Goal: Task Accomplishment & Management: Manage account settings

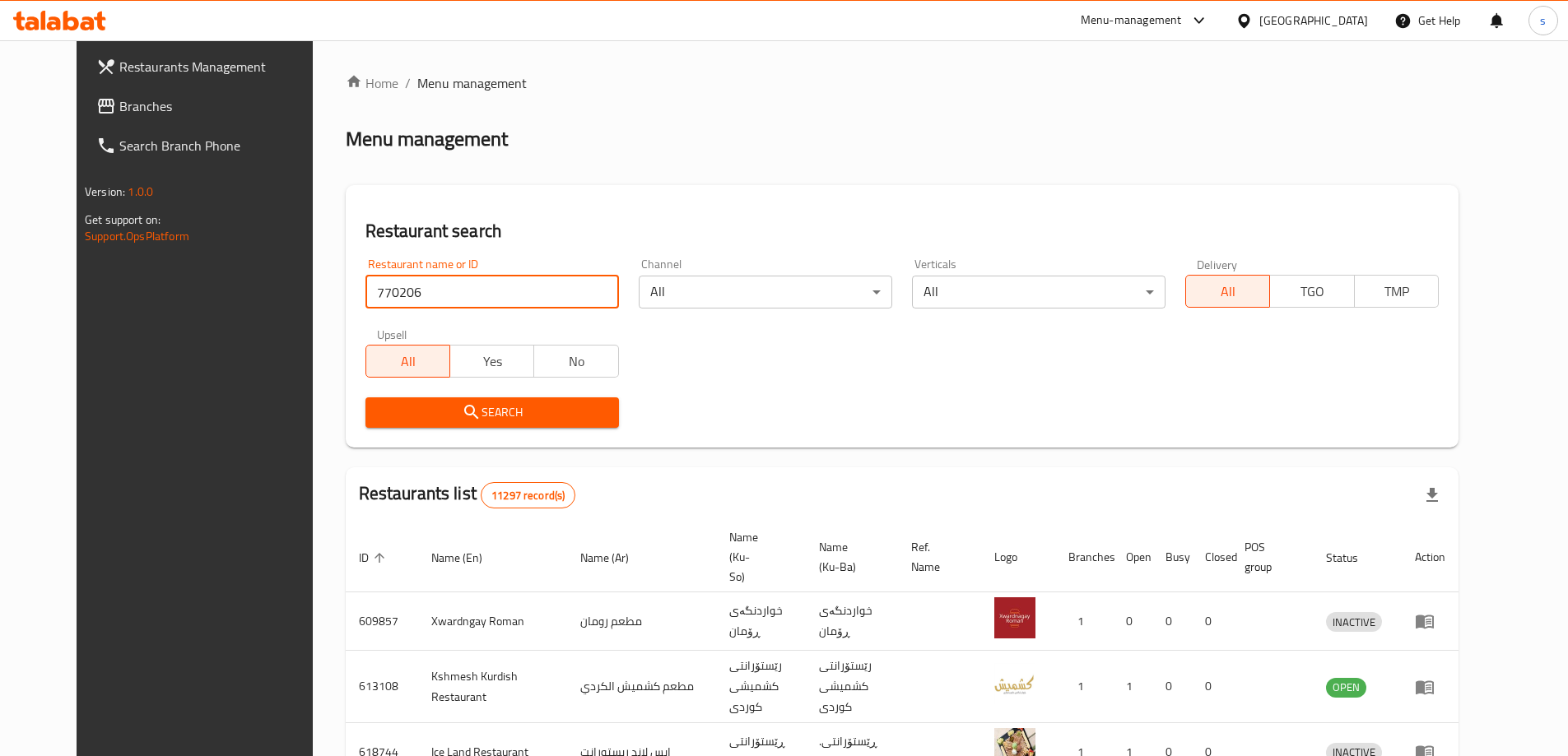
type input "770206"
click button "Search" at bounding box center [492, 412] width 253 height 30
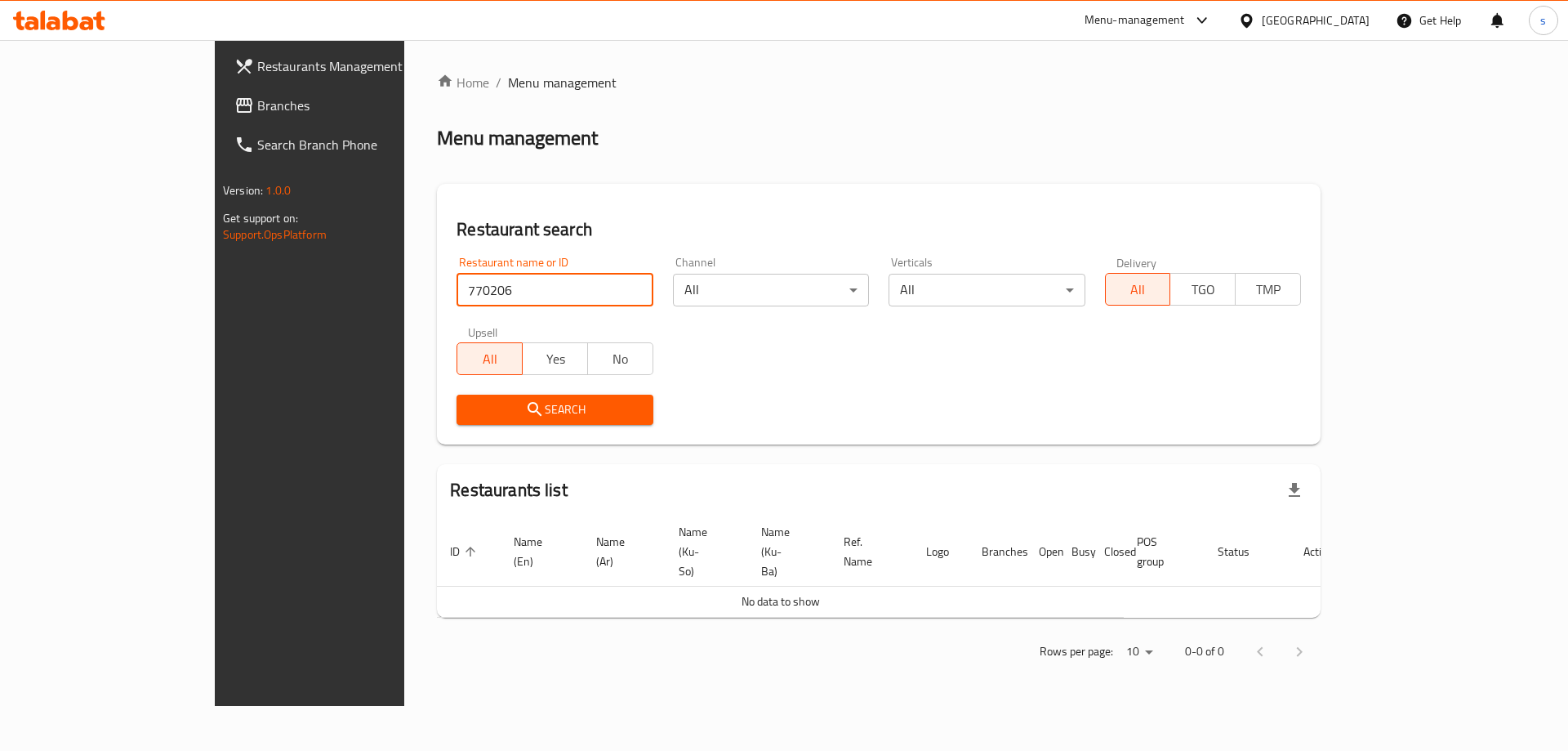
click at [257, 109] on span "Branches" at bounding box center [361, 105] width 207 height 20
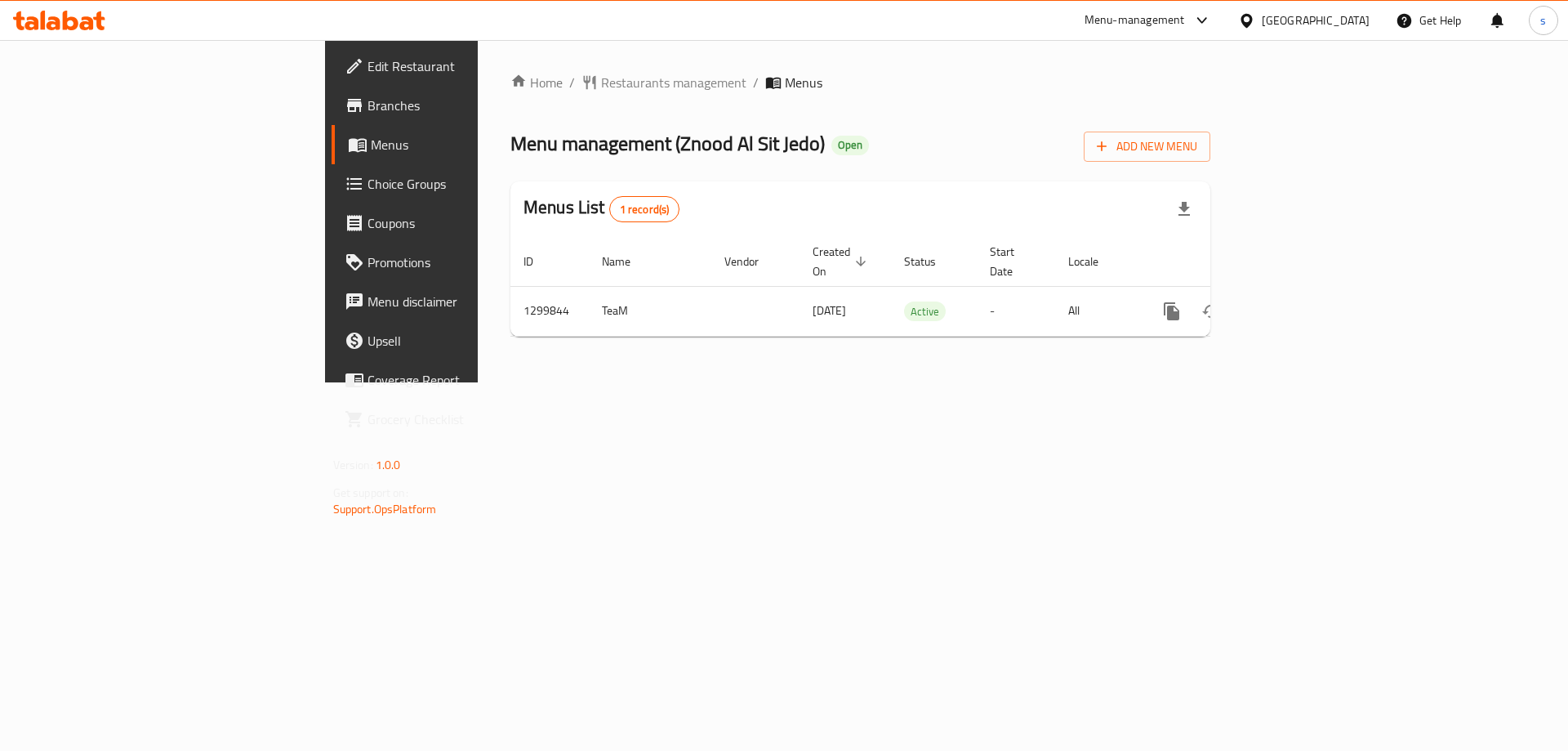
click at [368, 114] on span "Branches" at bounding box center [471, 105] width 207 height 20
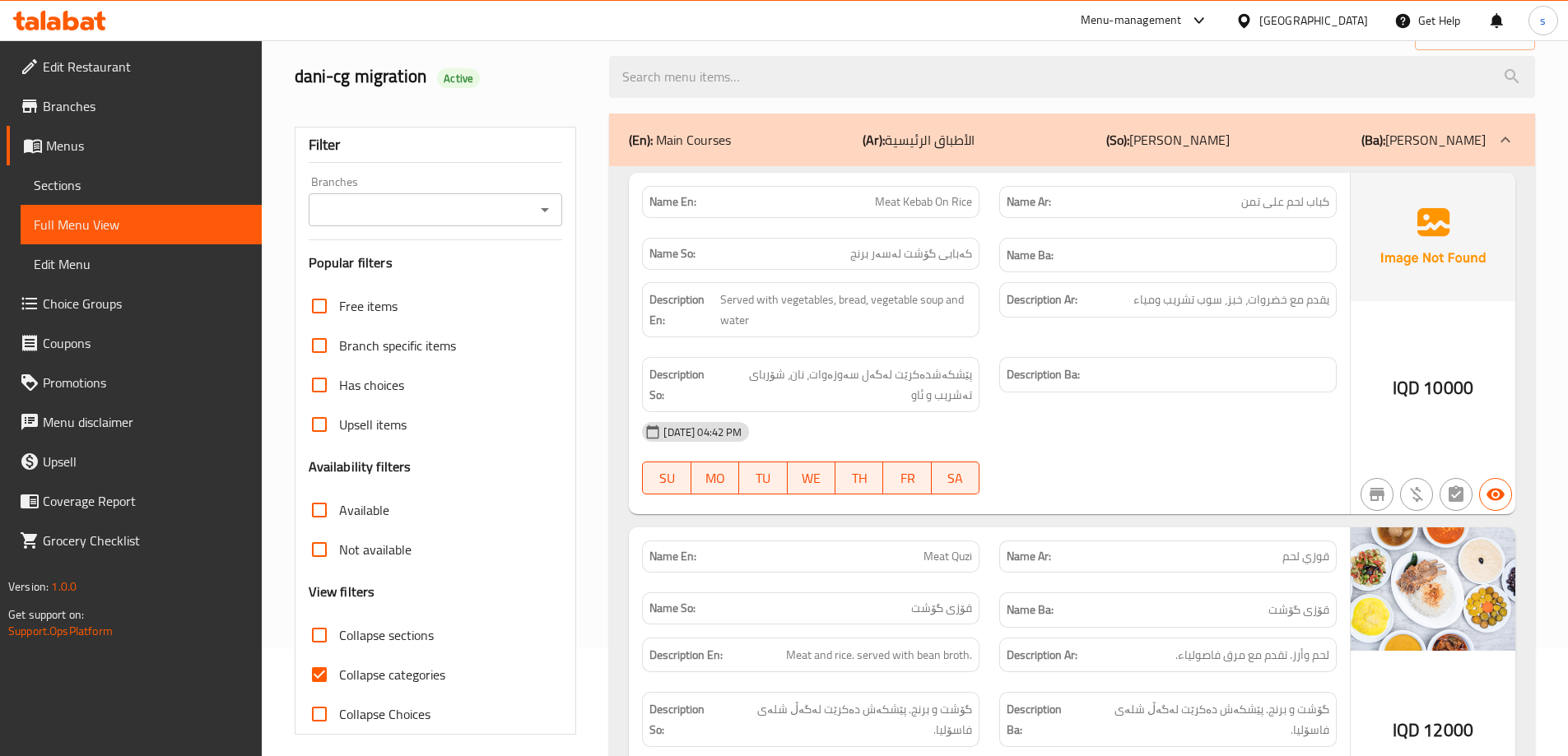
scroll to position [108, 0]
click at [140, 70] on span "Edit Restaurant" at bounding box center [145, 67] width 205 height 20
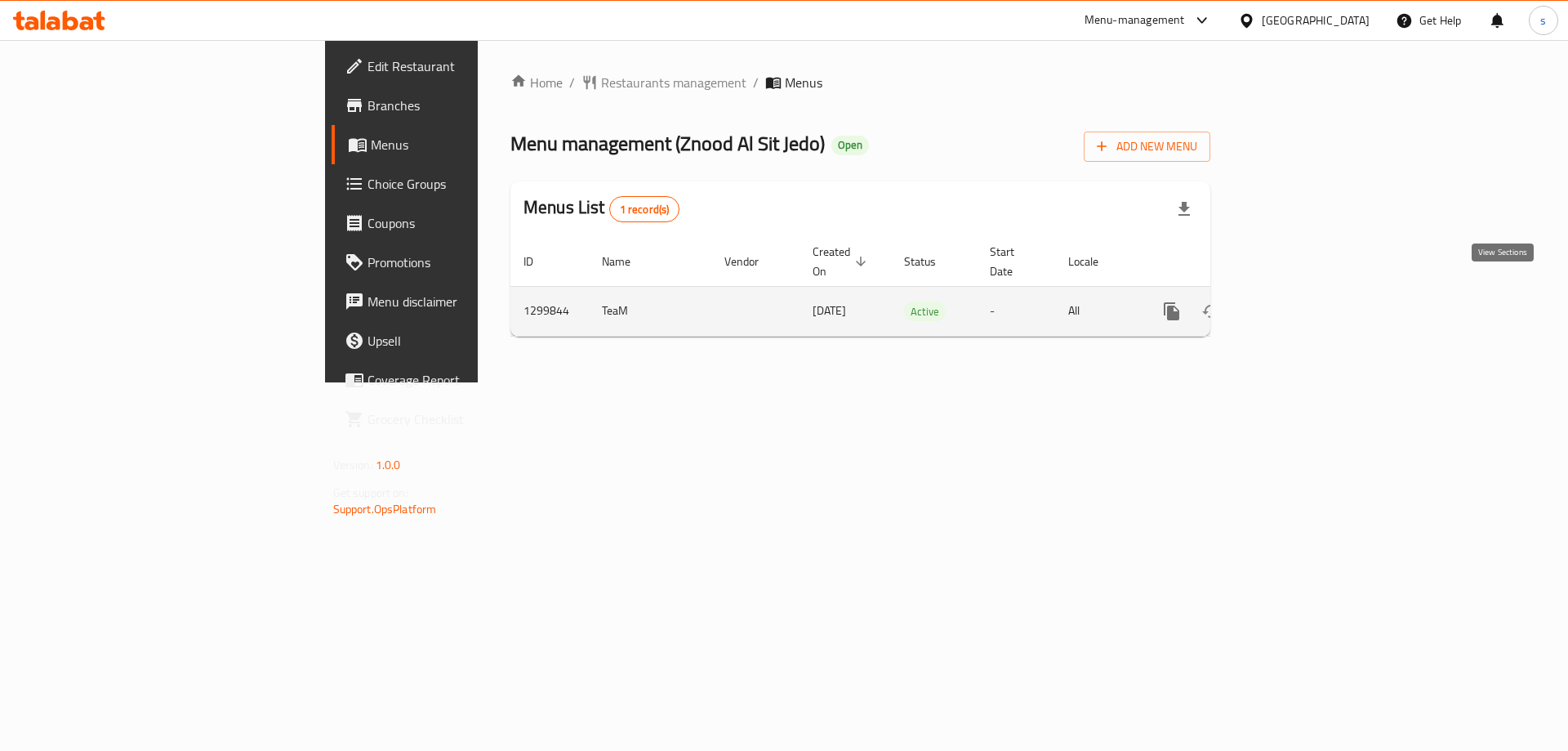
click at [1310, 292] on link "enhanced table" at bounding box center [1290, 311] width 39 height 39
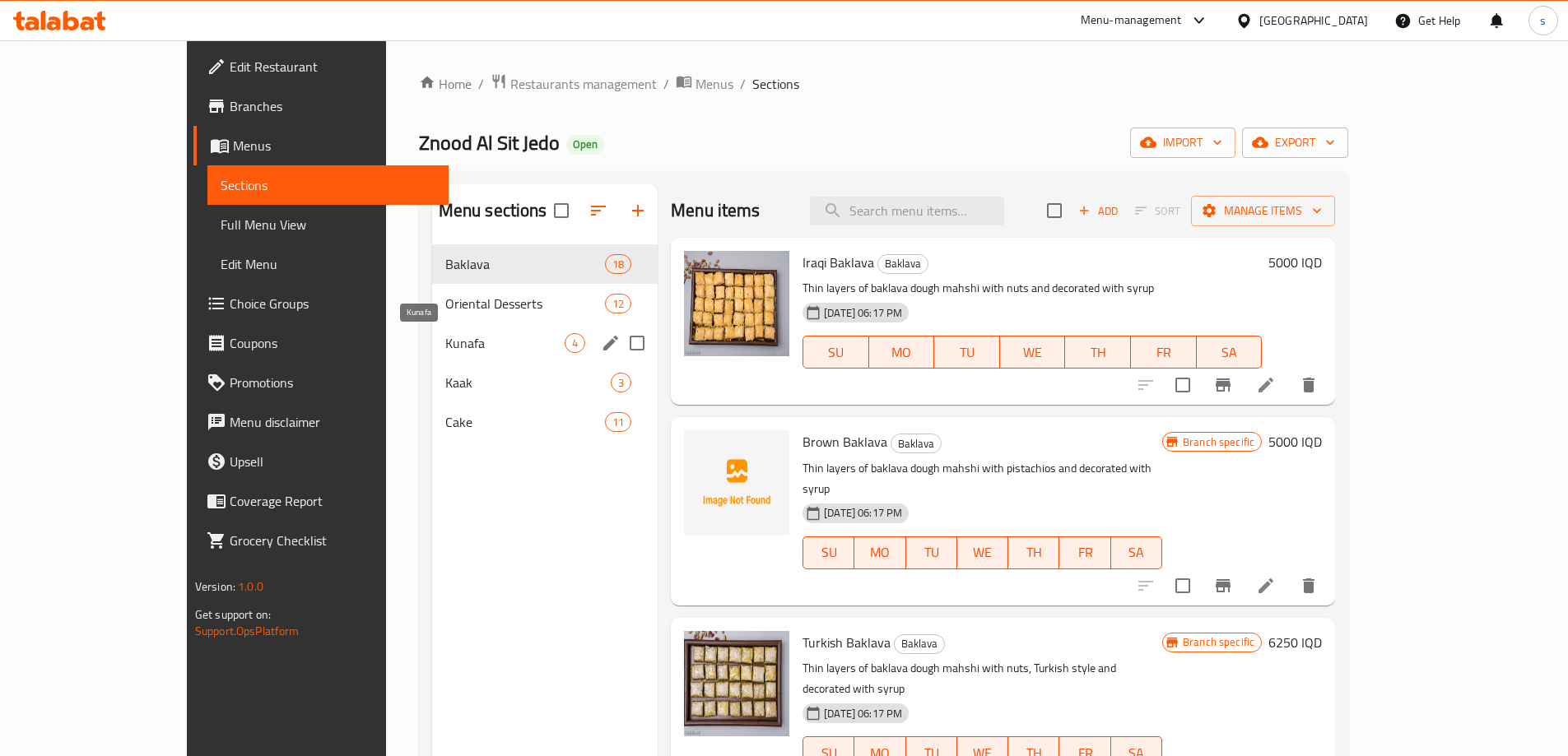
click at [445, 335] on span "Kunafa" at bounding box center [504, 343] width 119 height 20
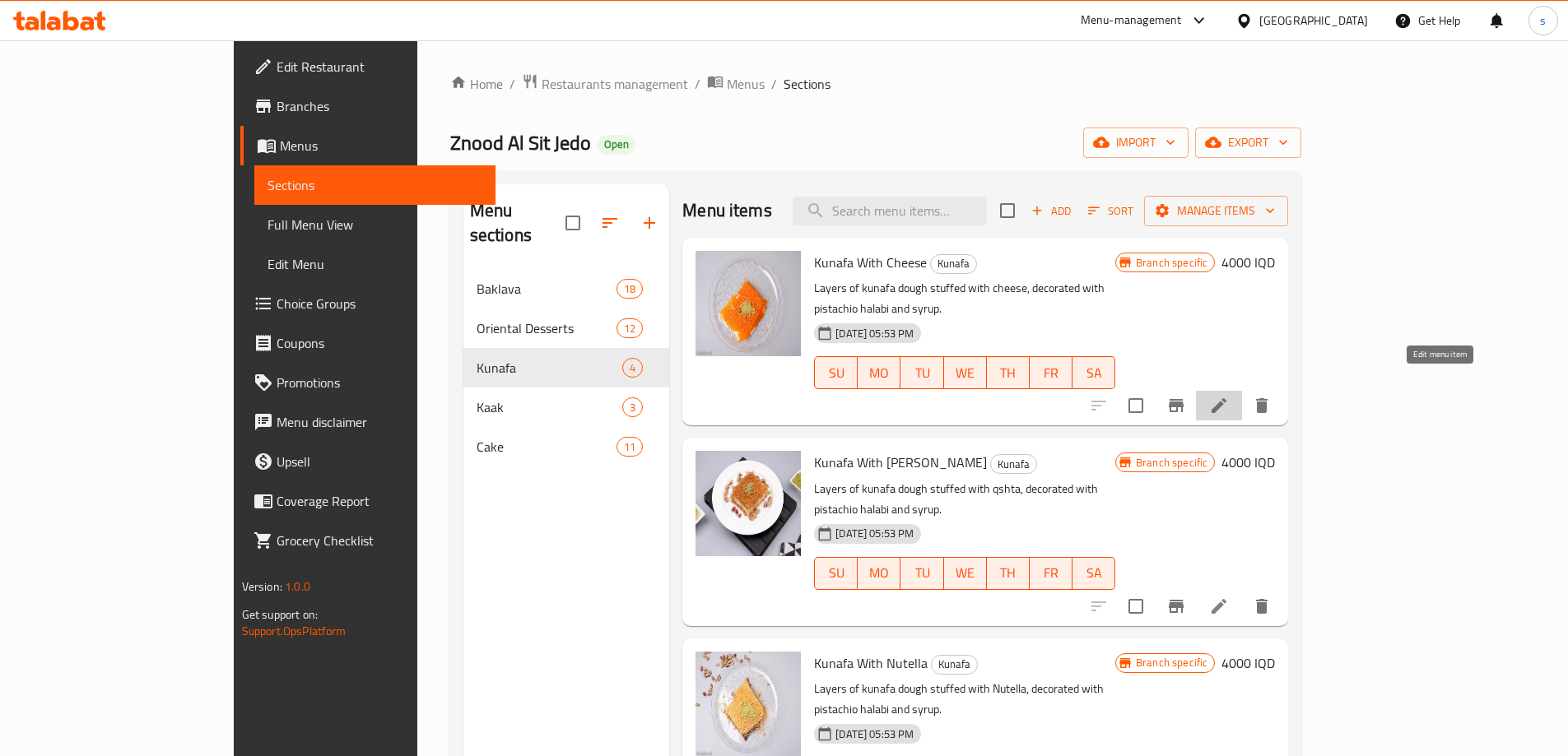
click at [1229, 396] on icon at bounding box center [1218, 405] width 20 height 20
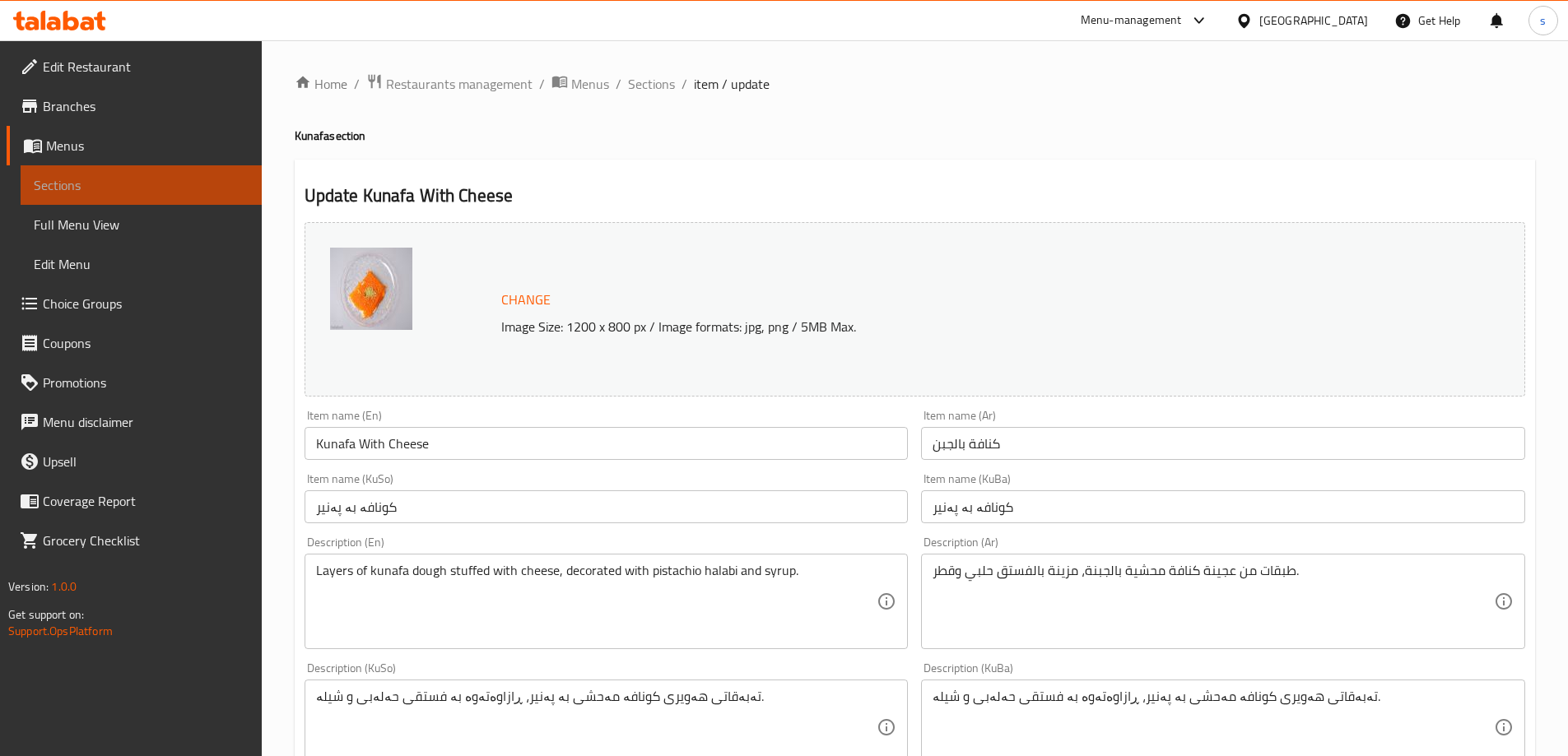
click at [106, 185] on span "Sections" at bounding box center [140, 185] width 215 height 20
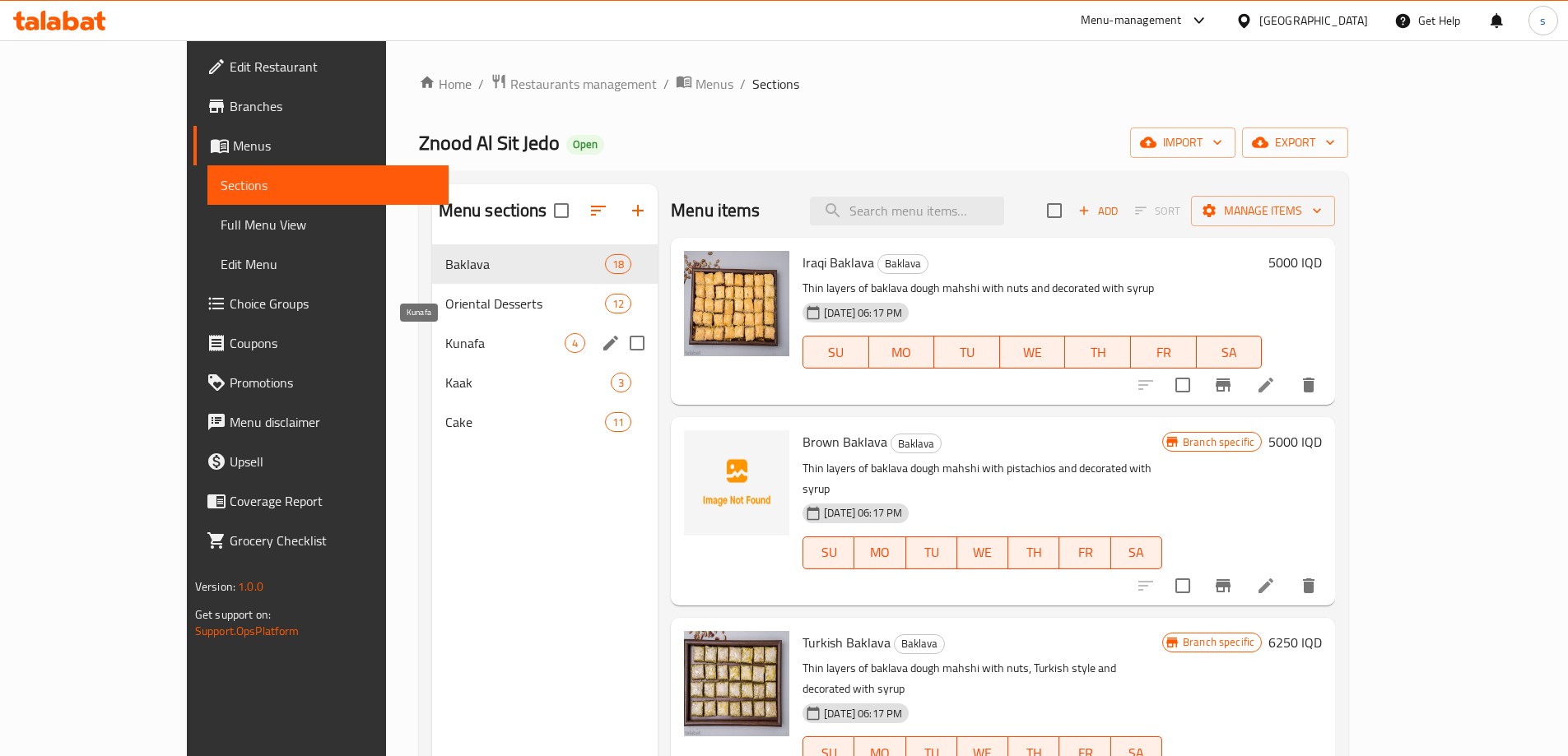
drag, startPoint x: 390, startPoint y: 345, endPoint x: 423, endPoint y: 346, distance: 33.0
click at [445, 345] on span "Kunafa" at bounding box center [504, 343] width 119 height 20
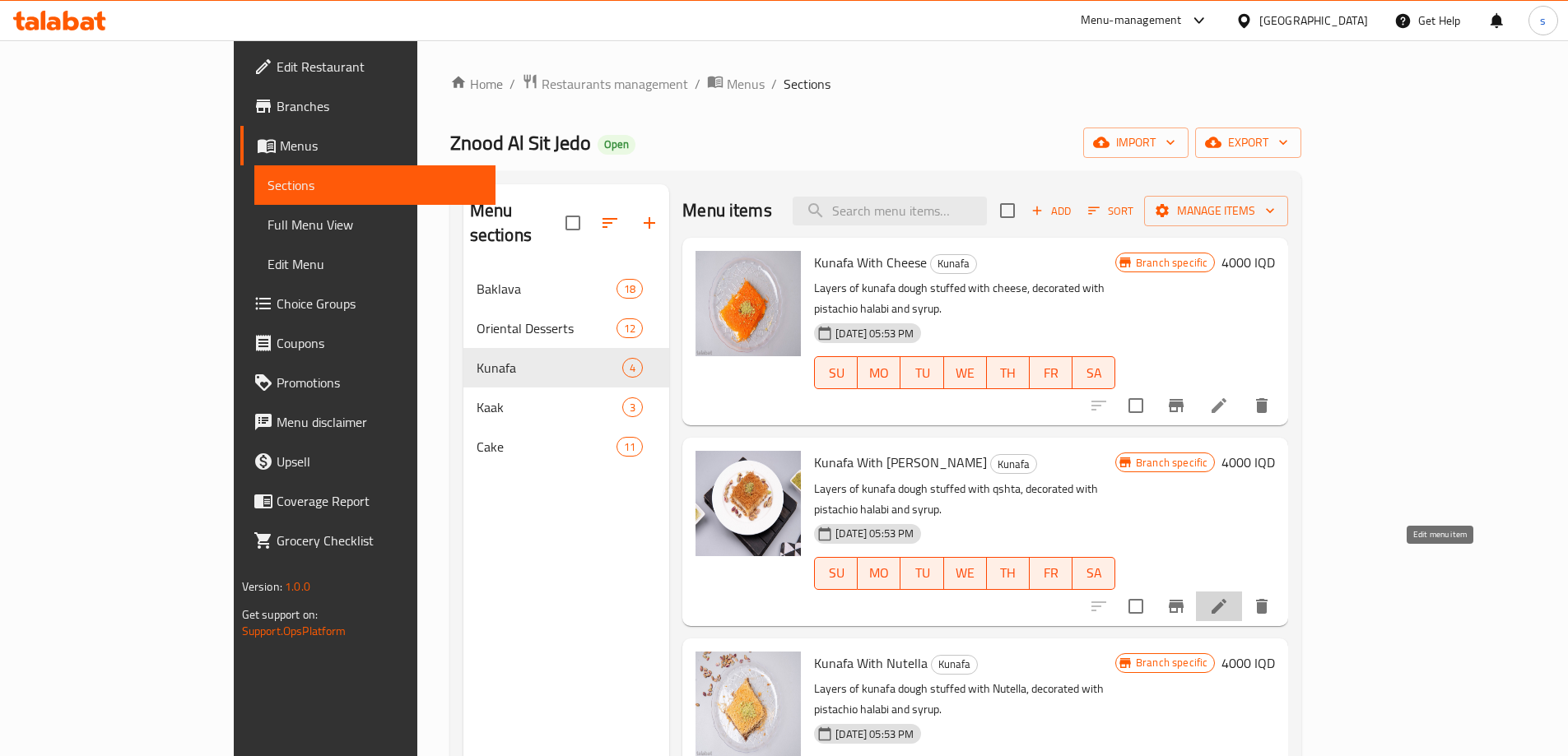
click at [1229, 596] on icon at bounding box center [1218, 606] width 20 height 20
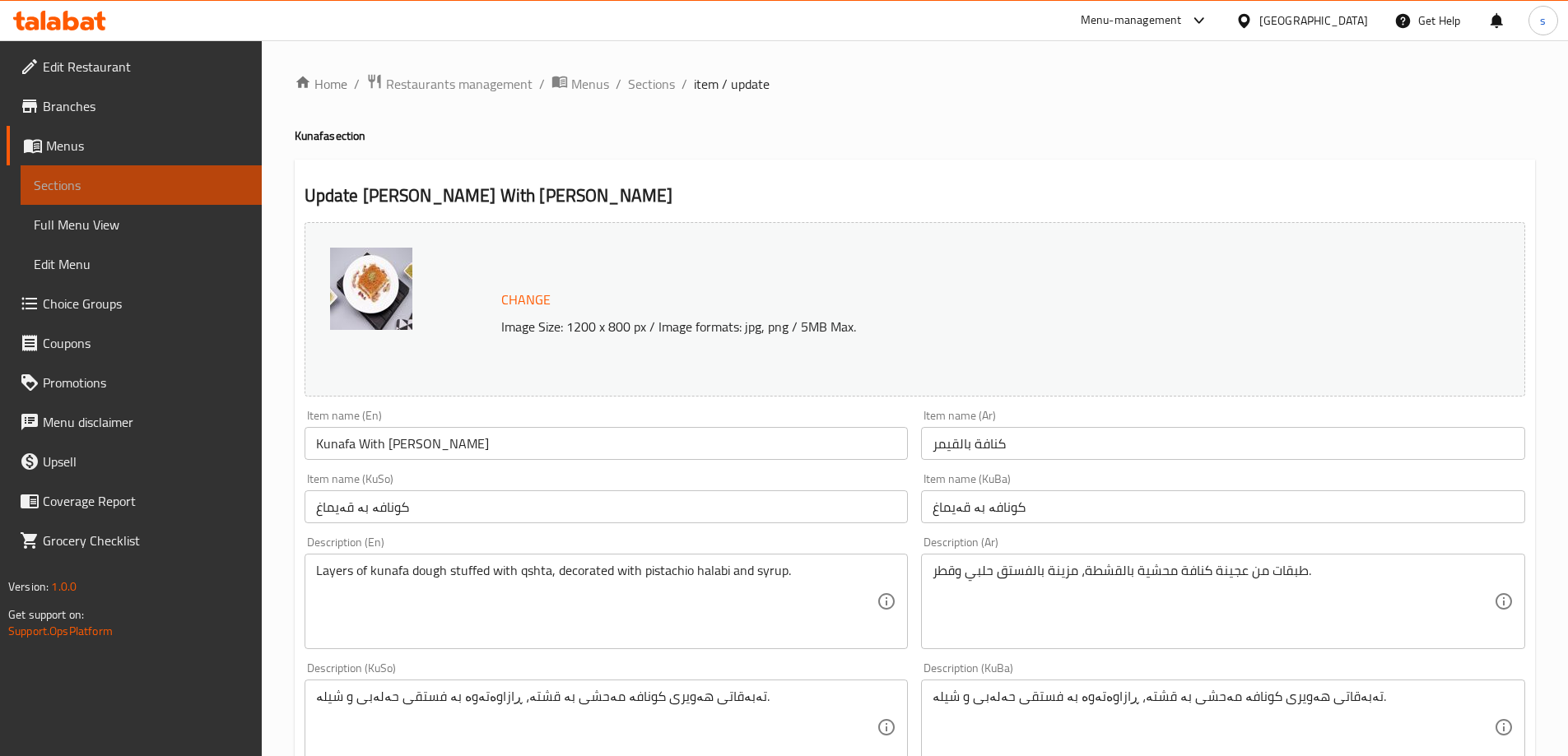
click at [94, 193] on span "Sections" at bounding box center [140, 185] width 215 height 20
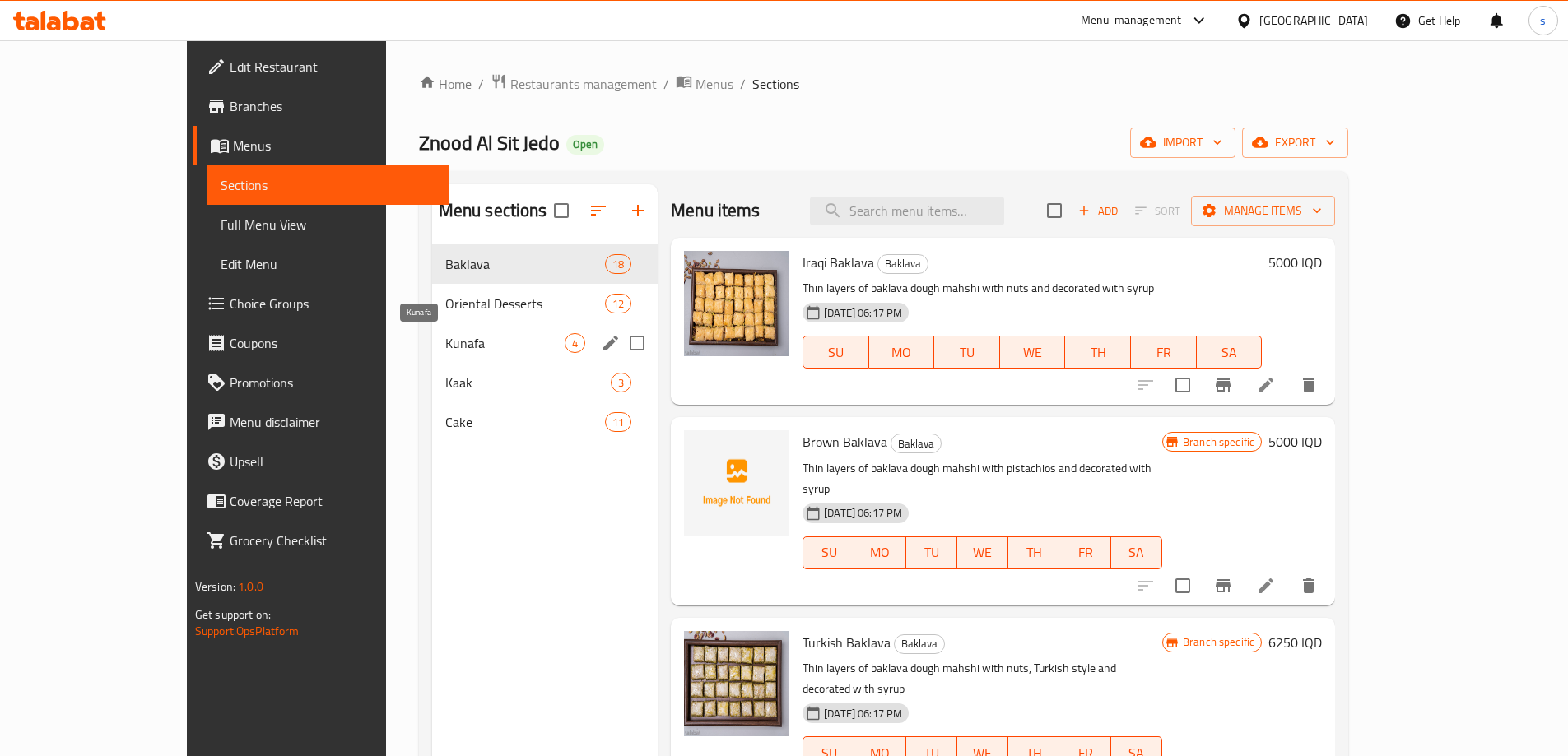
click at [445, 337] on span "Kunafa" at bounding box center [504, 343] width 119 height 20
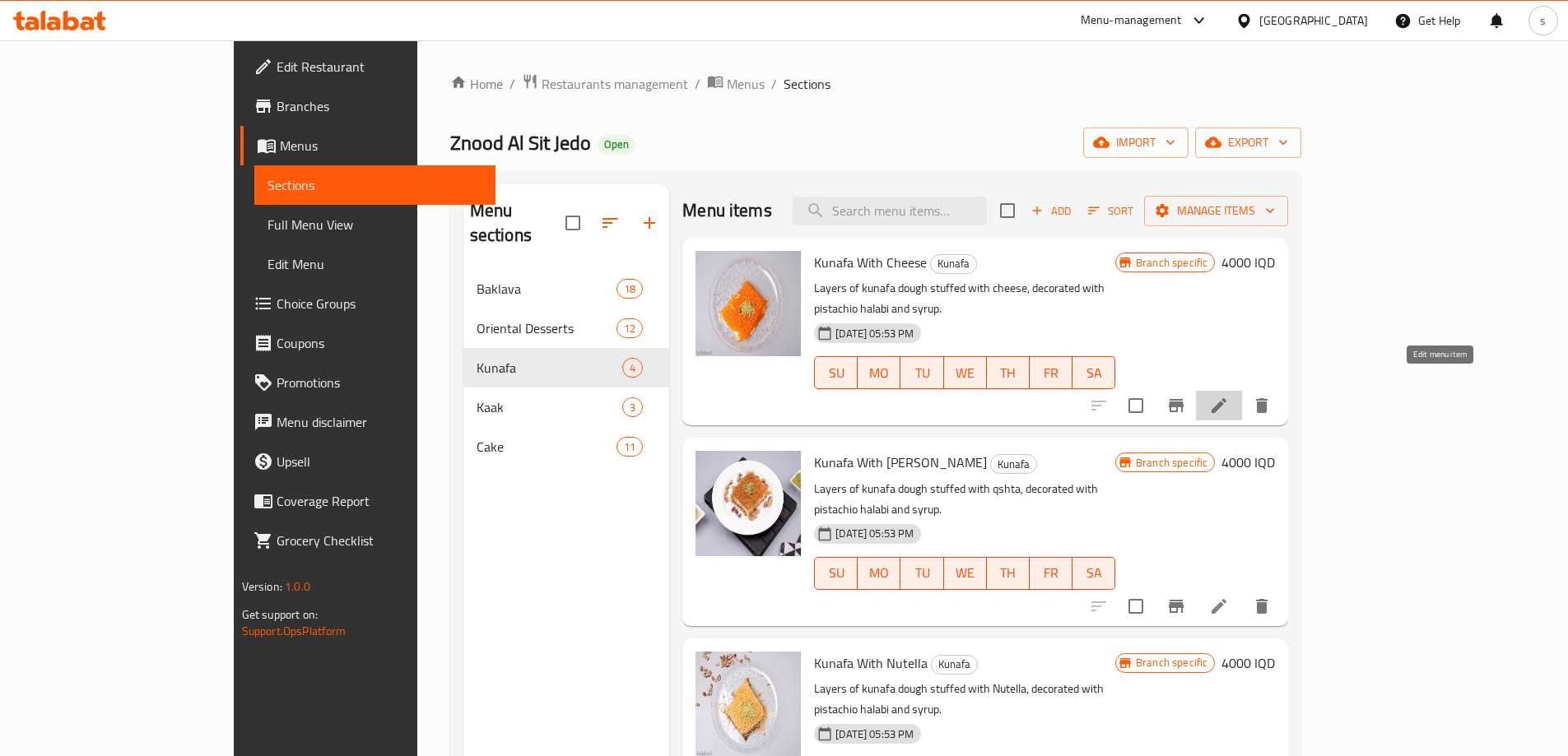
click at [1229, 396] on icon at bounding box center [1218, 405] width 20 height 20
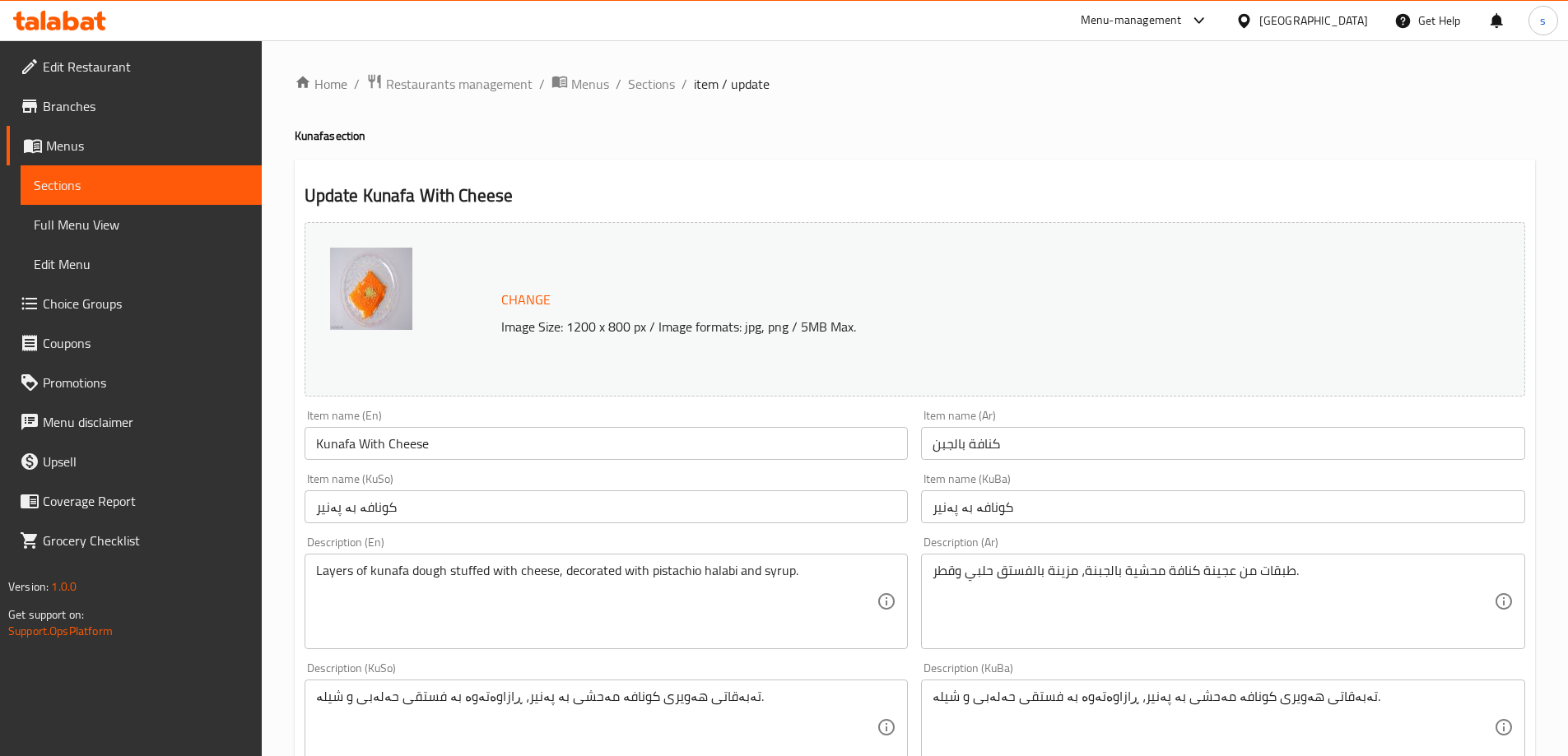
click at [114, 181] on span "Sections" at bounding box center [140, 185] width 215 height 20
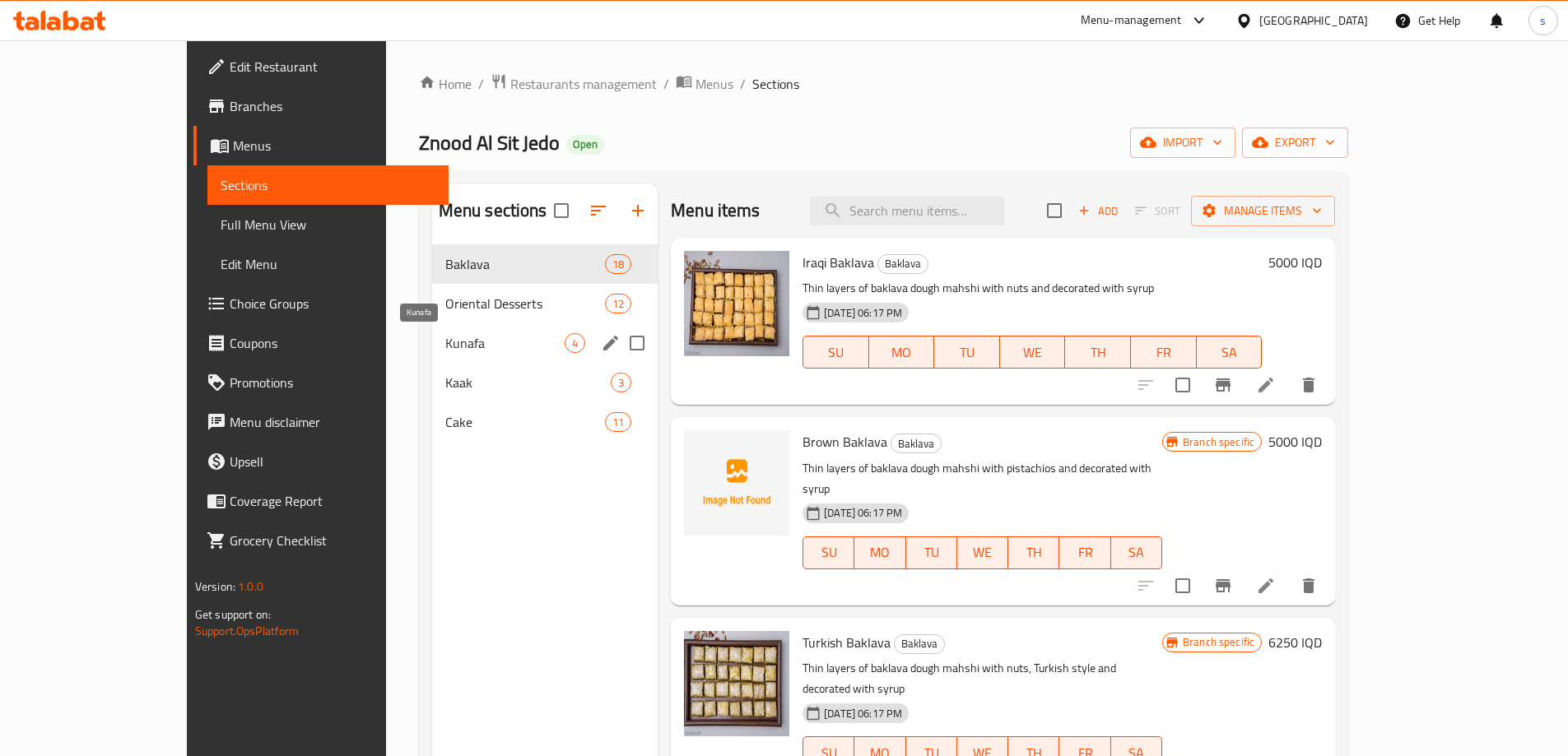
click at [445, 333] on span "Kunafa" at bounding box center [504, 343] width 119 height 20
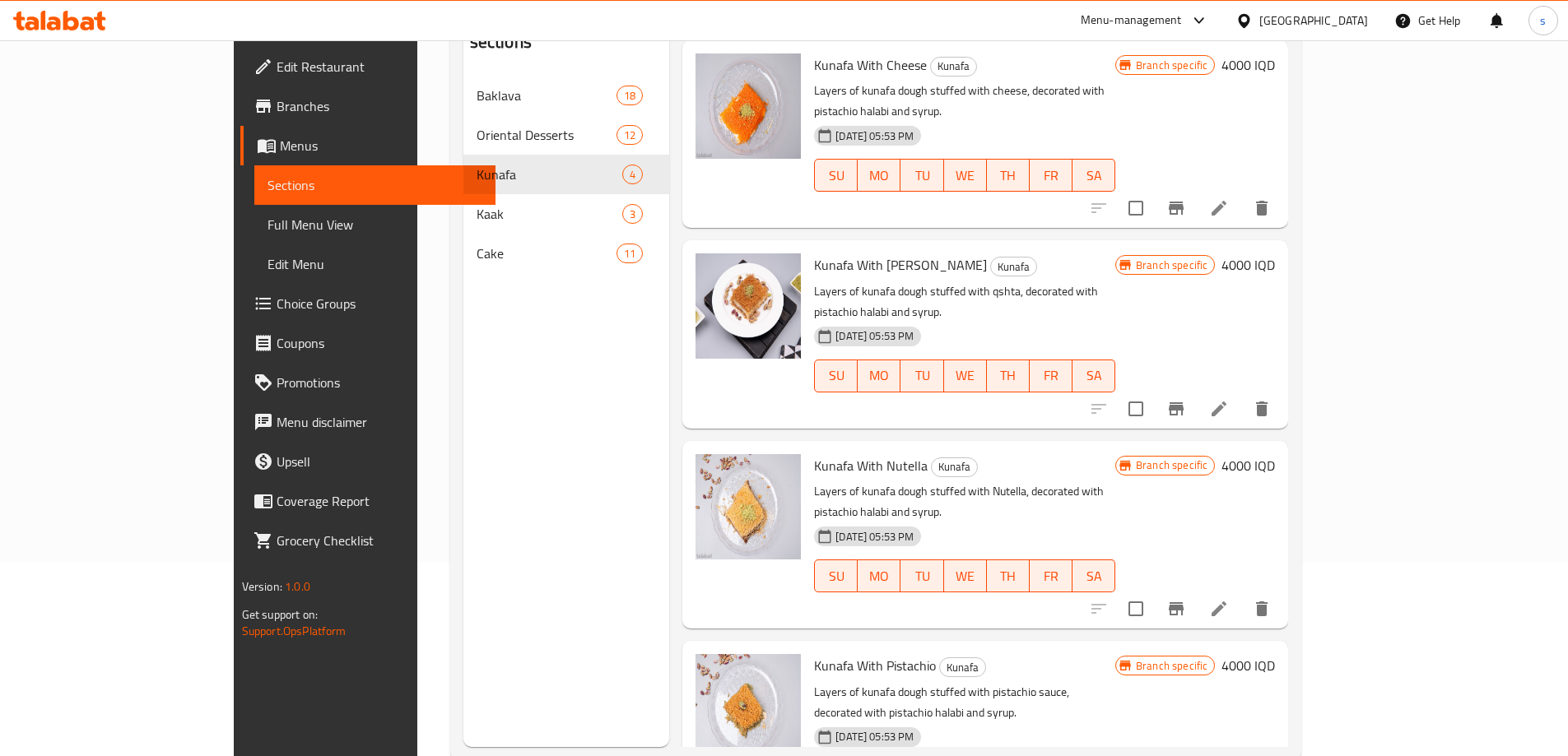
scroll to position [231, 0]
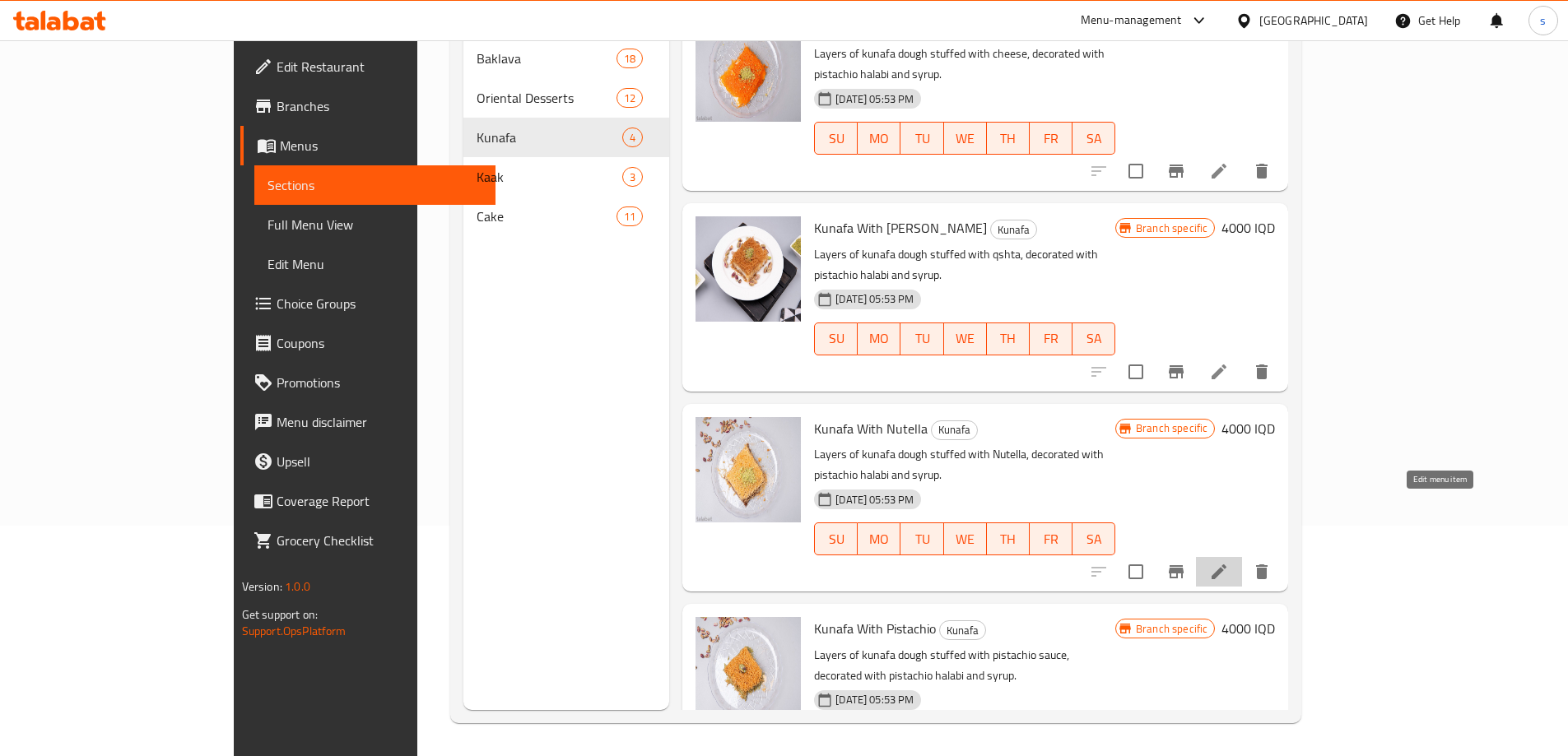
click at [1226, 565] on icon at bounding box center [1218, 571] width 15 height 15
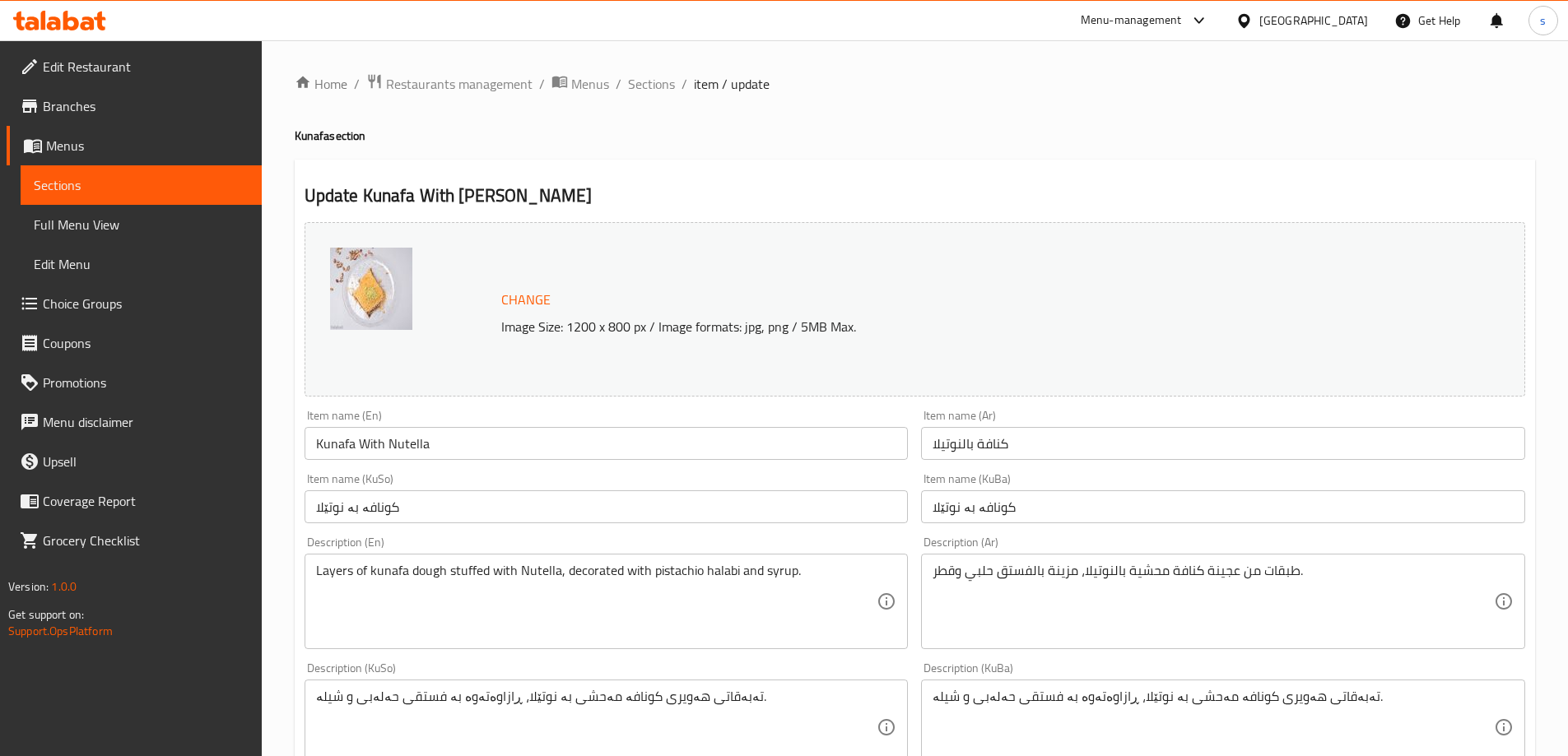
click at [130, 175] on span "Sections" at bounding box center [140, 185] width 215 height 20
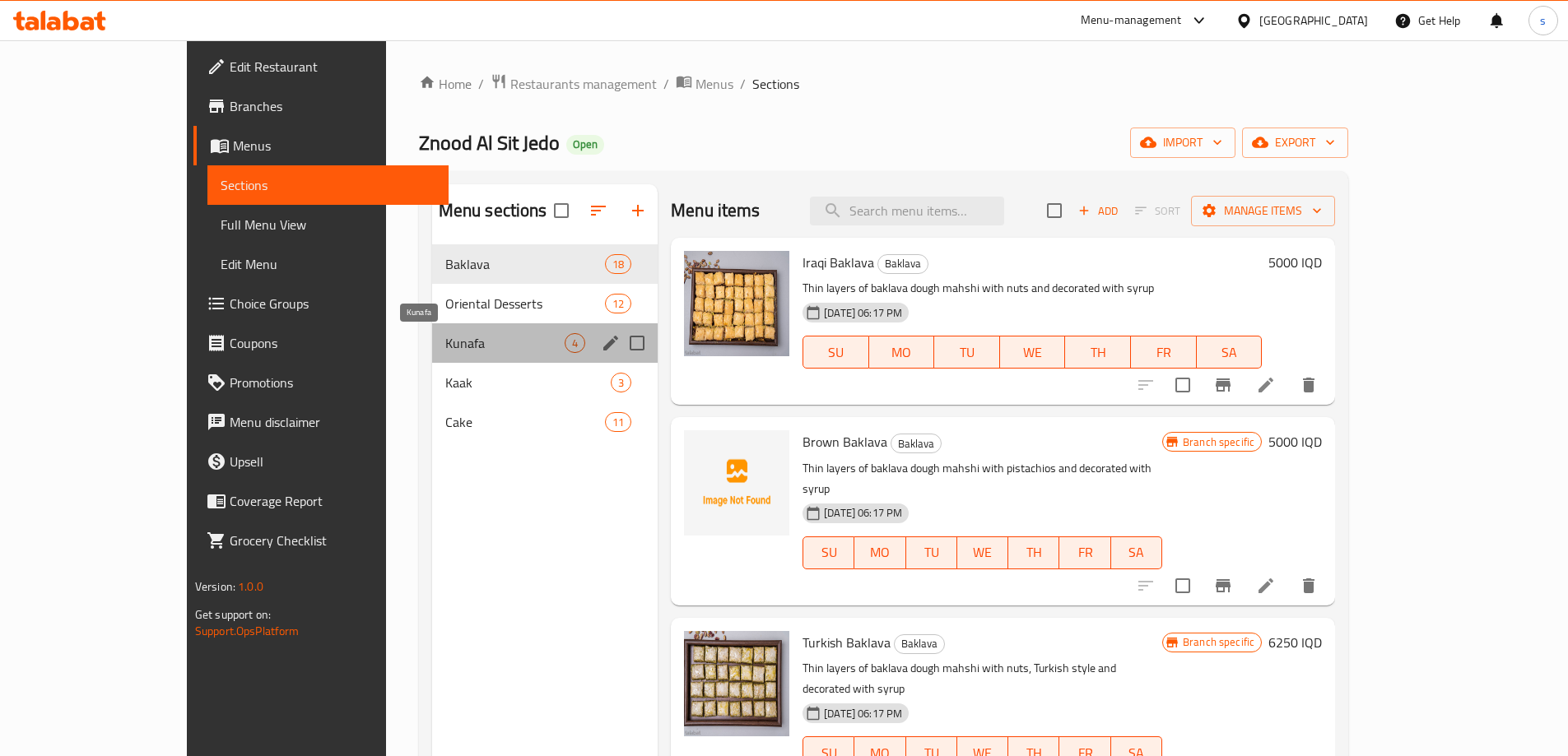
click at [445, 342] on span "Kunafa" at bounding box center [504, 343] width 119 height 20
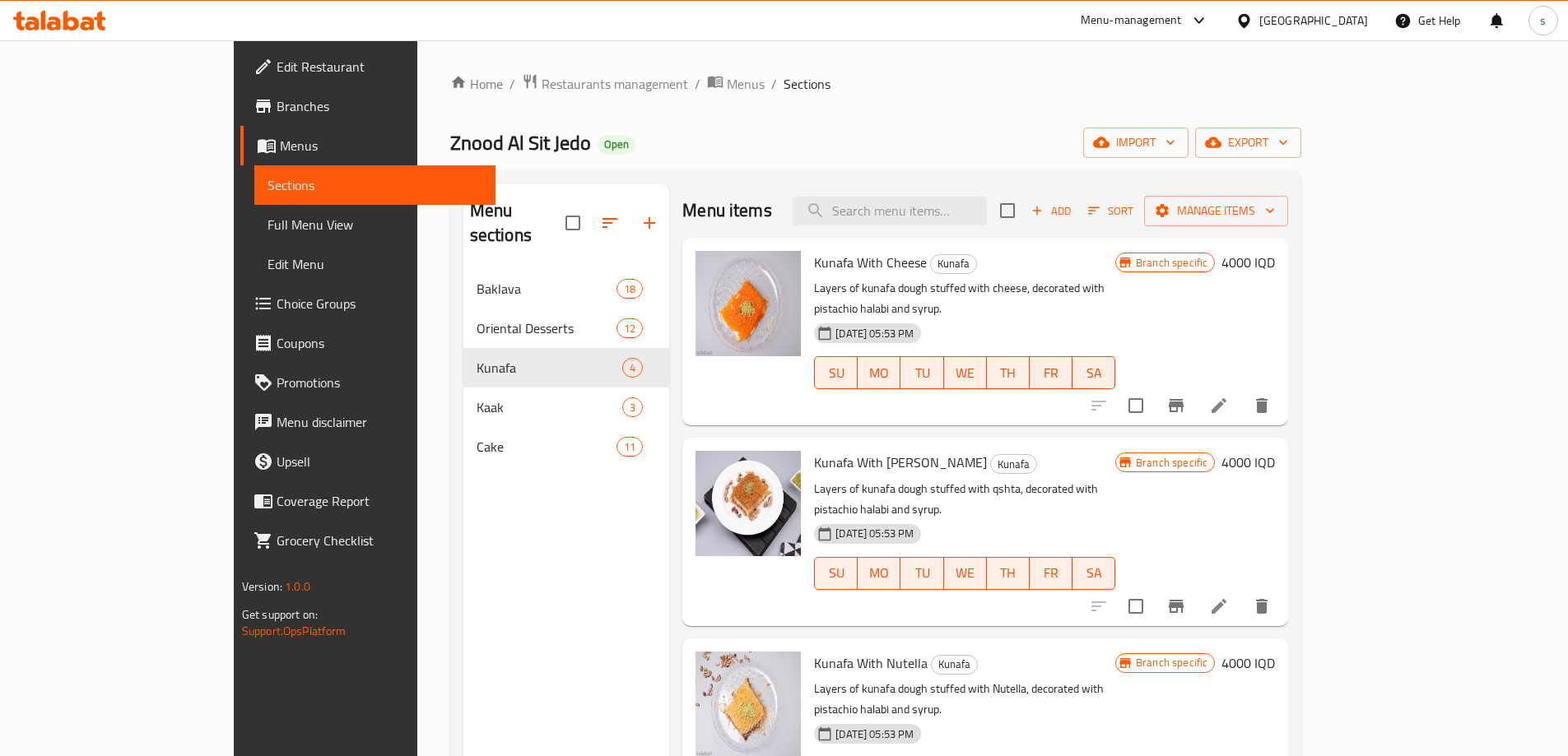
scroll to position [231, 0]
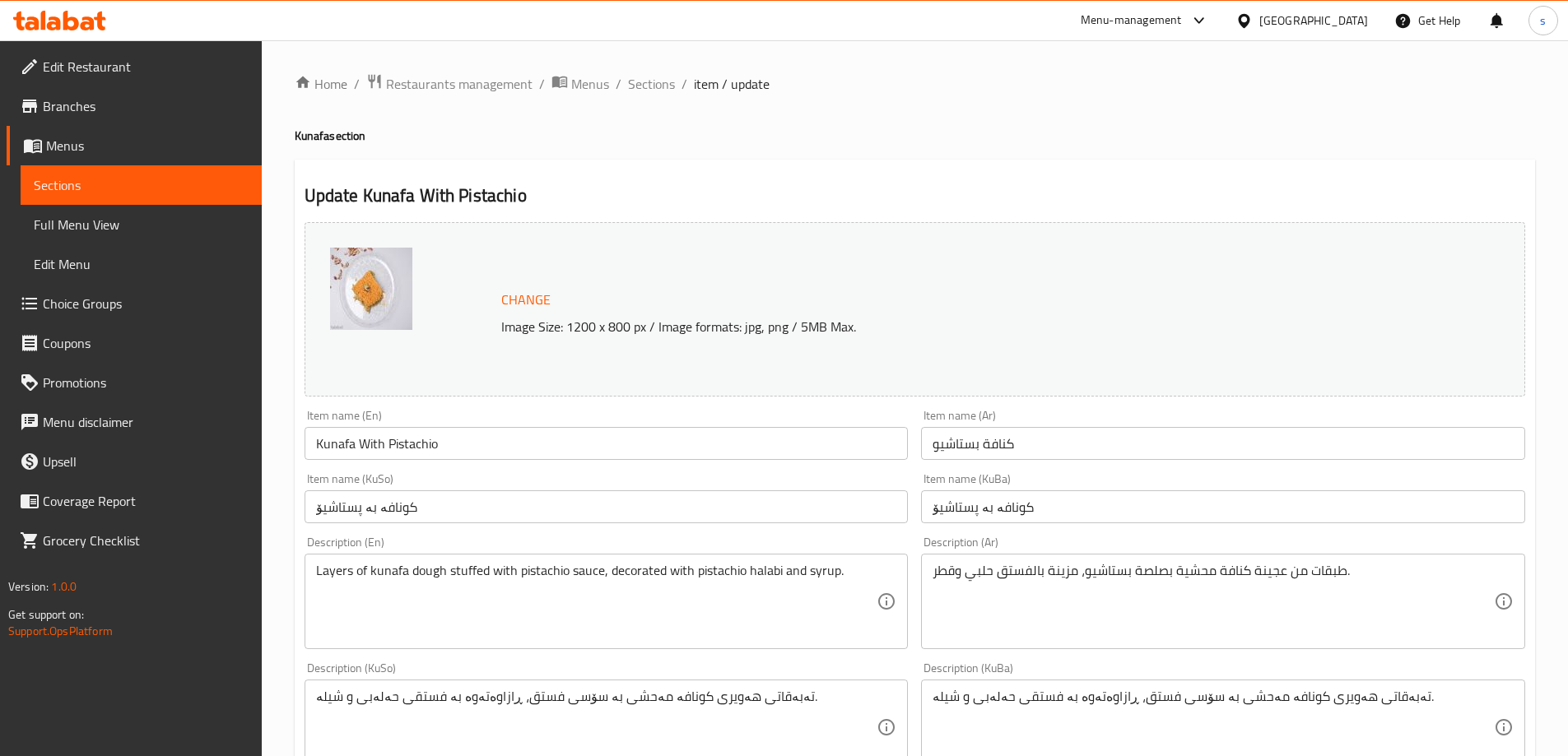
click at [132, 182] on span "Sections" at bounding box center [140, 185] width 215 height 20
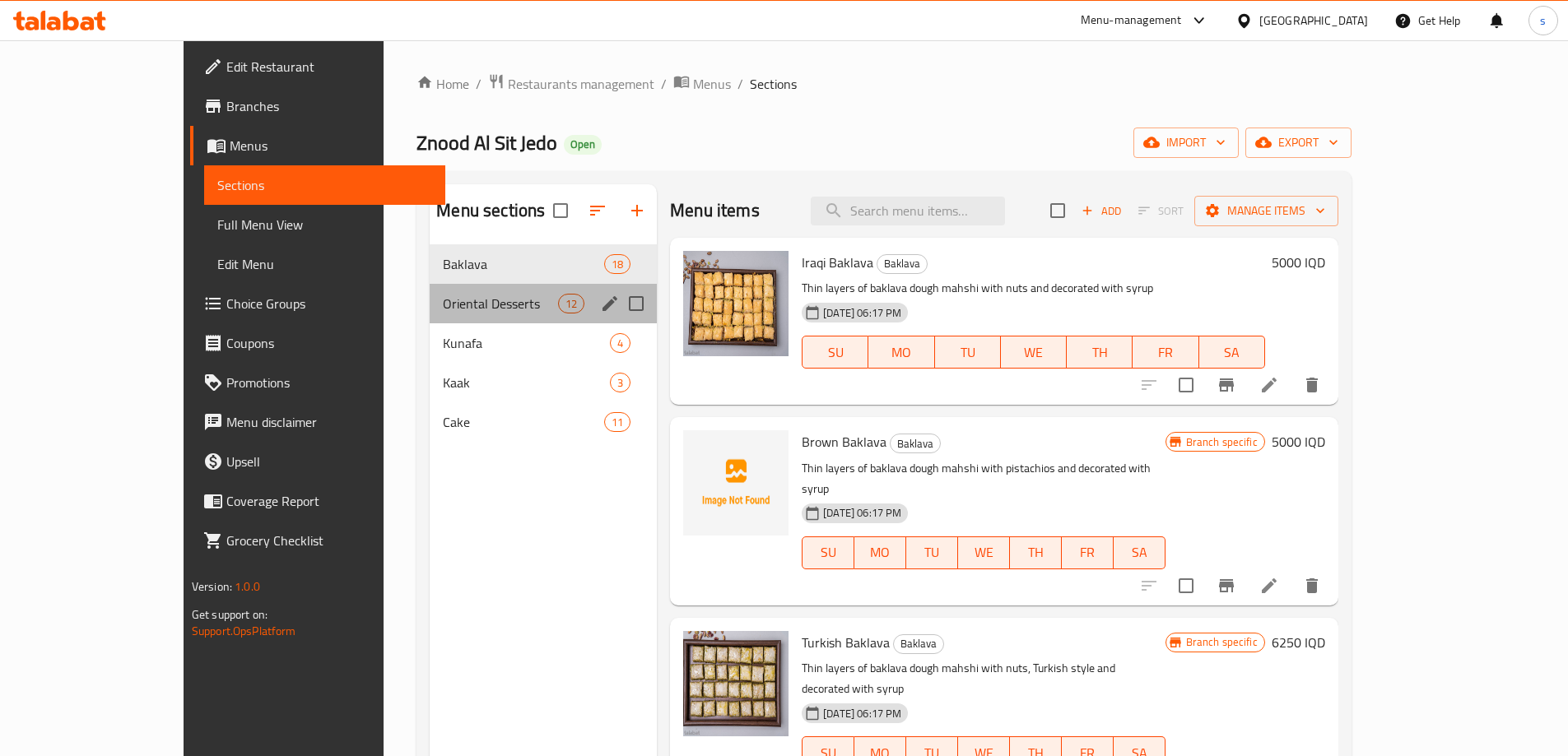
click at [439, 318] on div "Oriental Desserts 12" at bounding box center [542, 303] width 227 height 39
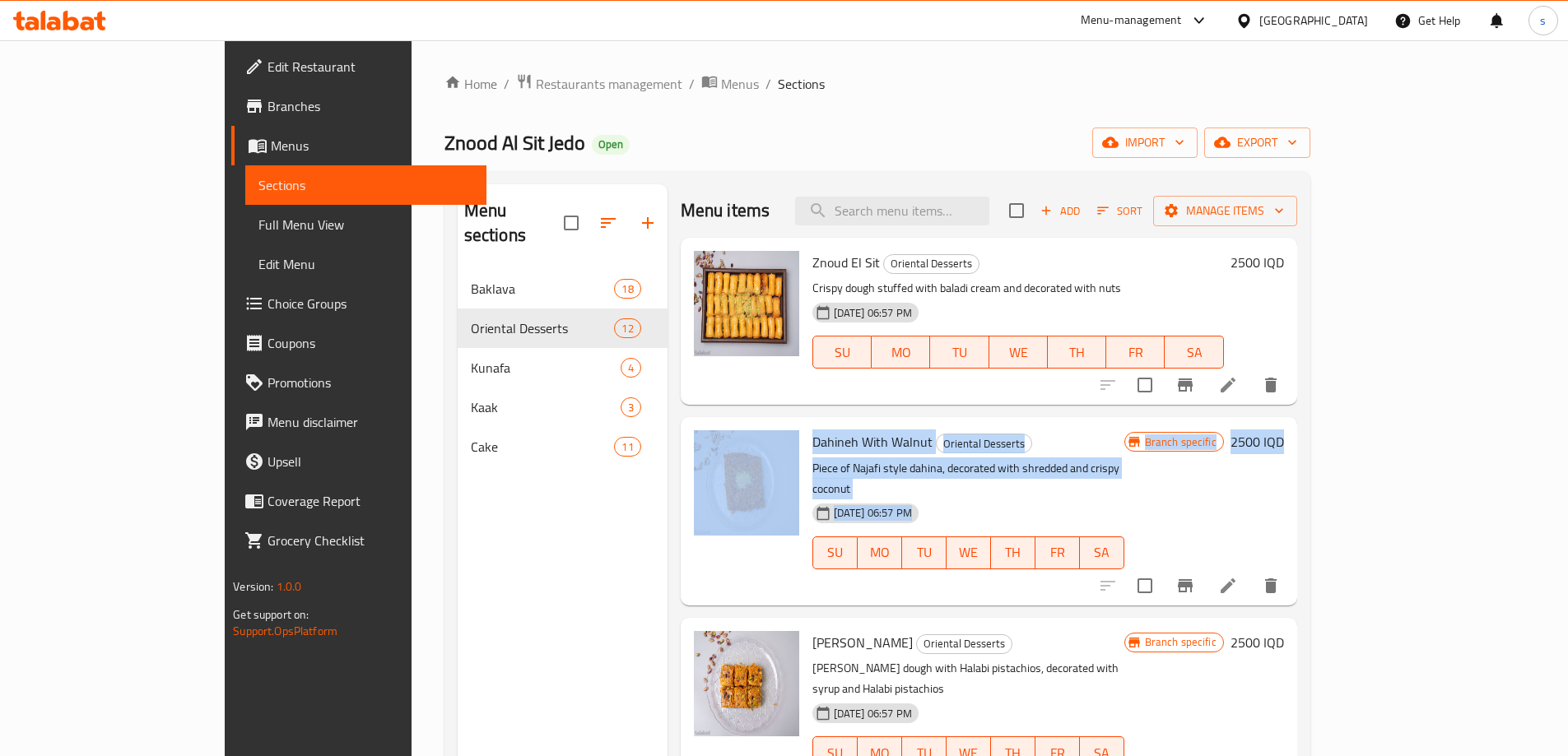
drag, startPoint x: 1504, startPoint y: 305, endPoint x: 1508, endPoint y: 432, distance: 127.1
click at [1297, 337] on div "Znoud El Sit Oriental Desserts Crispy dough stuffed with baladi cream and decor…" at bounding box center [988, 287] width 616 height 99
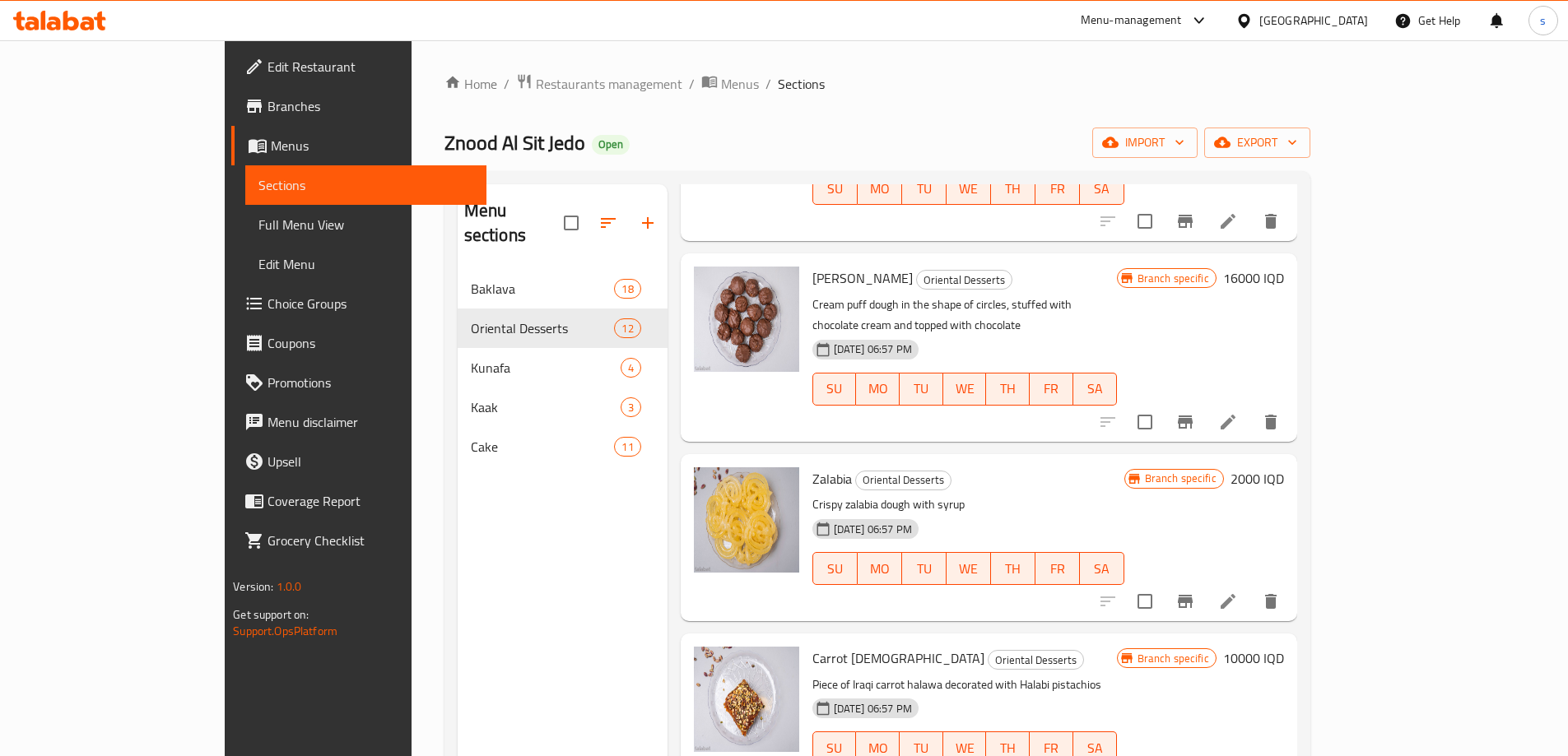
click at [267, 109] on span "Branches" at bounding box center [369, 106] width 205 height 20
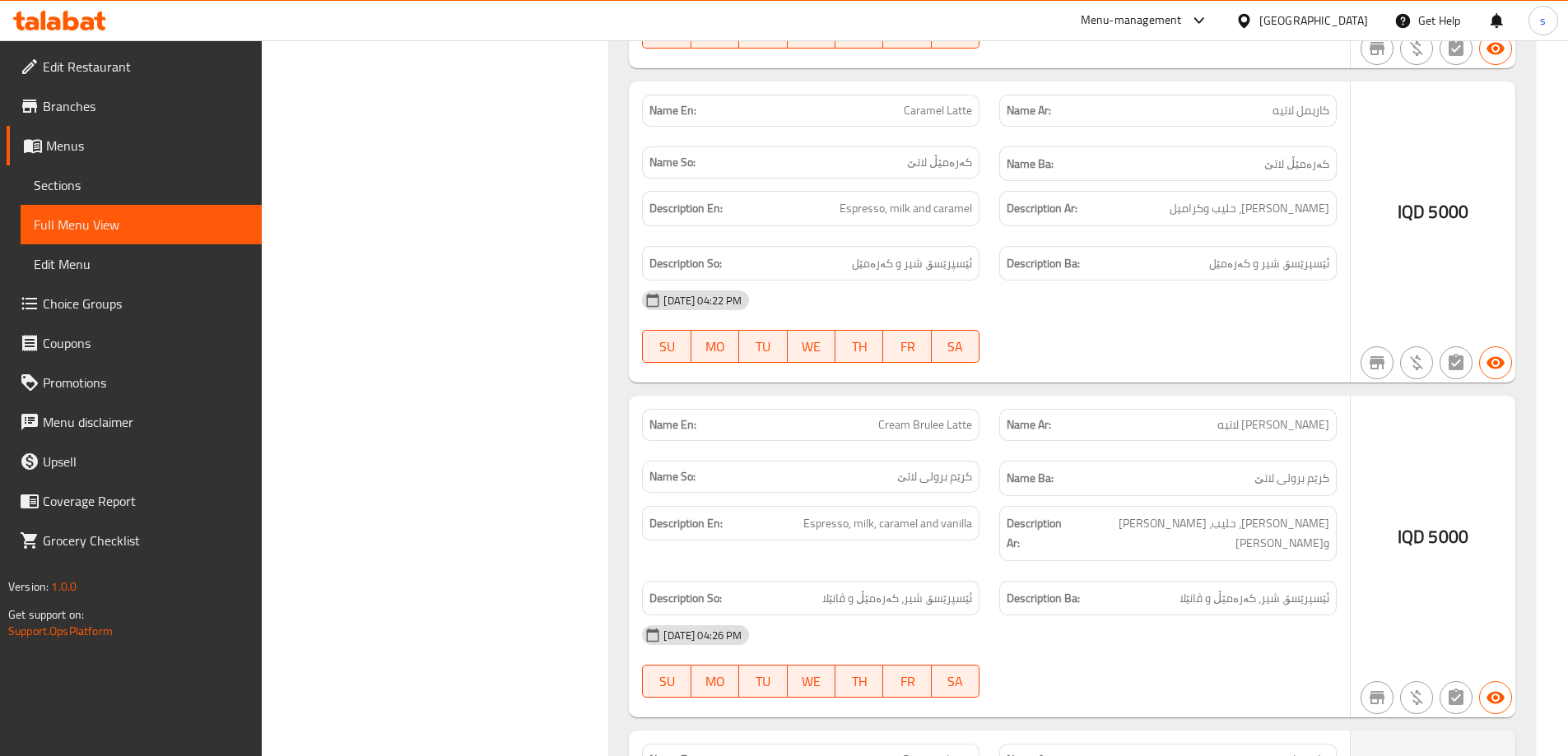
scroll to position [49740, 0]
click at [91, 18] on icon at bounding box center [87, 24] width 14 height 14
